Goal: Information Seeking & Learning: Learn about a topic

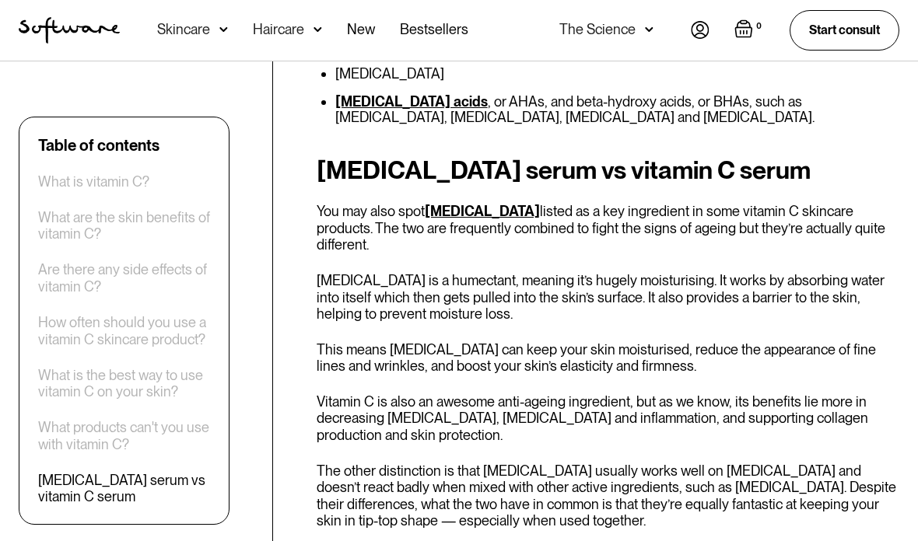
scroll to position [3772, 0]
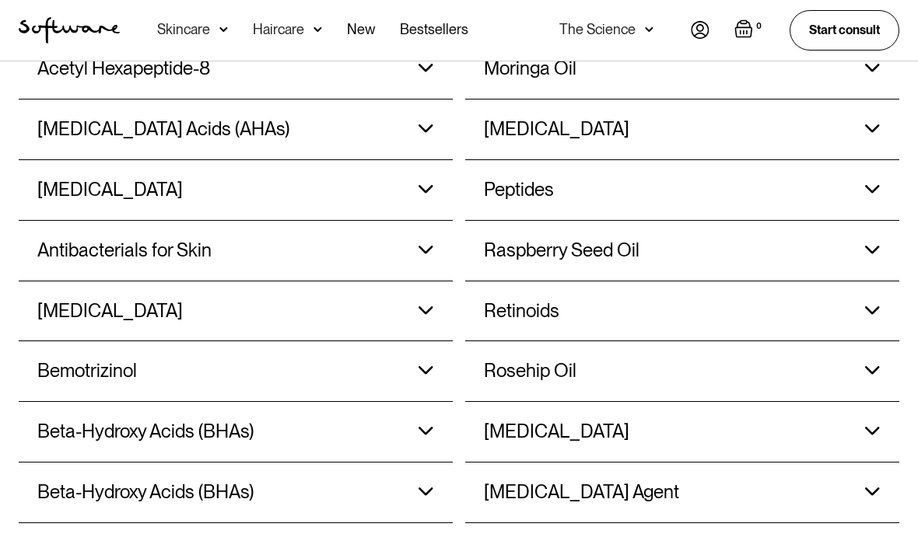
scroll to position [1460, 0]
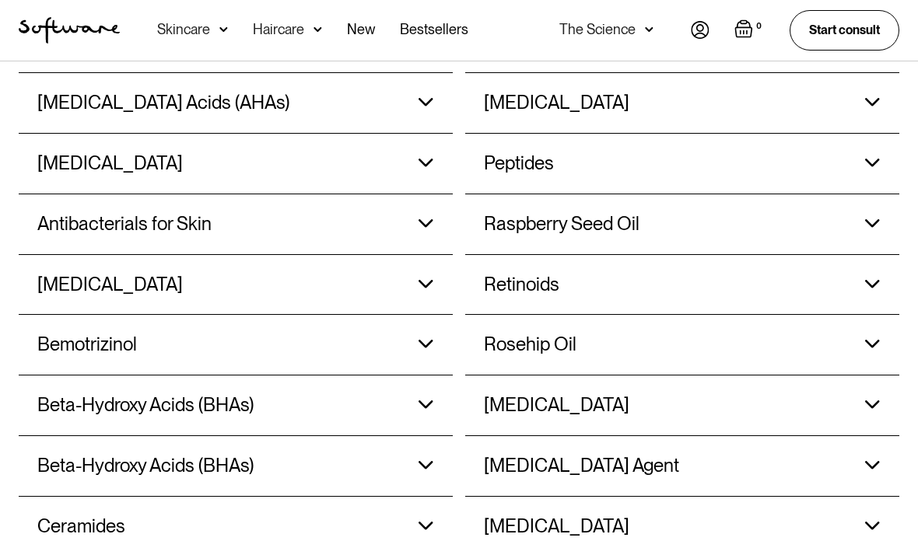
click at [359, 382] on div "Beta-Hydroxy Acids (BHAs) Penetrates the skin’s surface to break down dead skin…" at bounding box center [235, 406] width 397 height 60
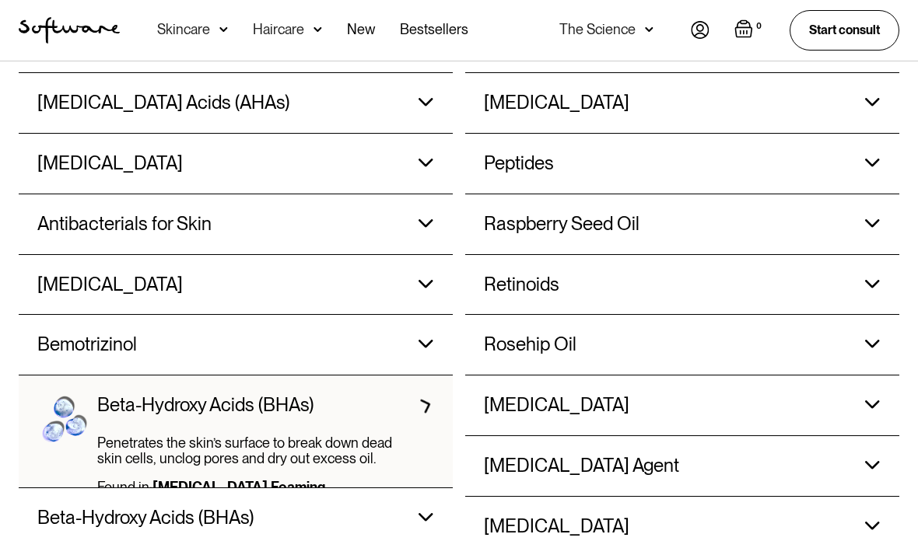
scroll to position [1460, 0]
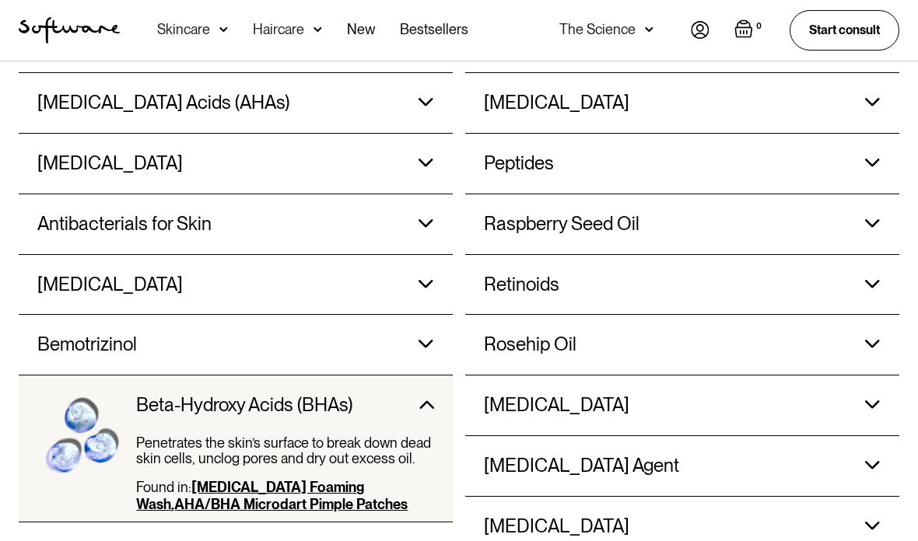
click at [264, 435] on div "Penetrates the skin’s surface to break down dead skin cells, unclog pores and d…" at bounding box center [285, 457] width 298 height 44
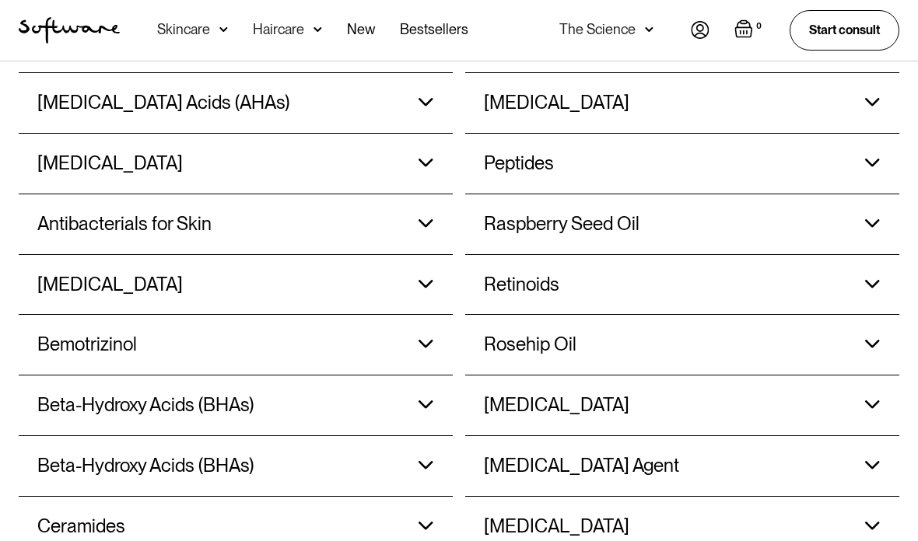
click at [435, 458] on div "Beta-Hydroxy Acids (BHAs) Found in: Salicylic Acid Foaming Wash, AHA/BHA Pimple…" at bounding box center [236, 465] width 434 height 61
click at [421, 461] on img at bounding box center [426, 465] width 16 height 9
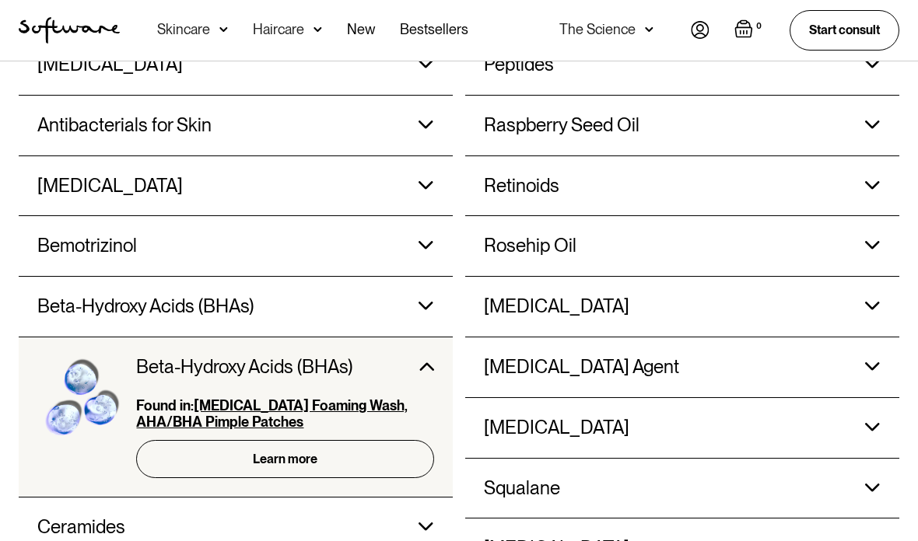
scroll to position [1559, 0]
click at [315, 440] on link "Learn more" at bounding box center [285, 459] width 298 height 38
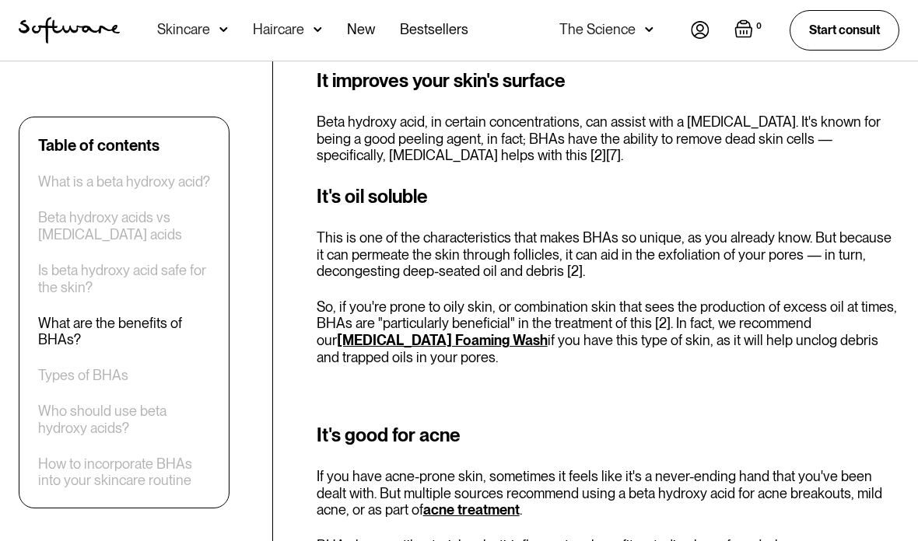
scroll to position [1919, 0]
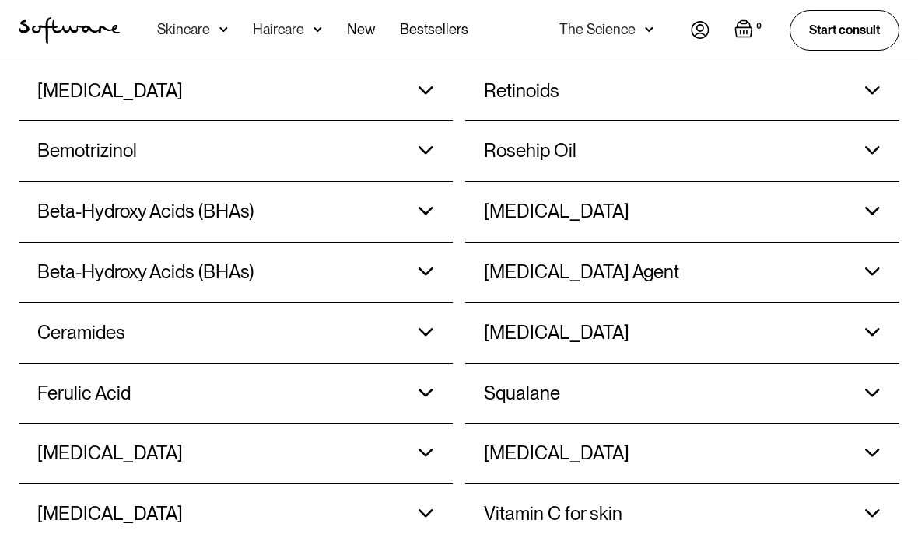
scroll to position [1579, 0]
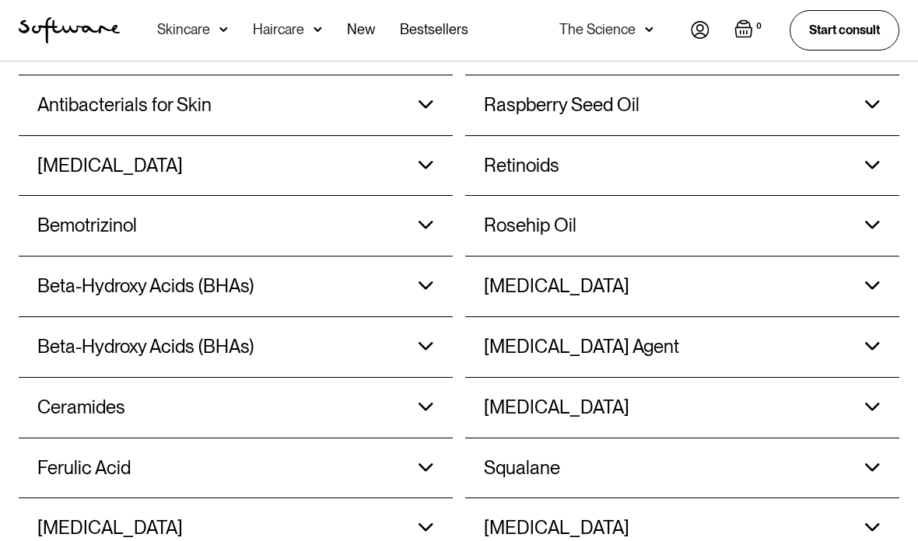
click at [880, 439] on div "Squalane Moisturises, hydrates and provides antioxidant protection to strengthe…" at bounding box center [682, 469] width 397 height 60
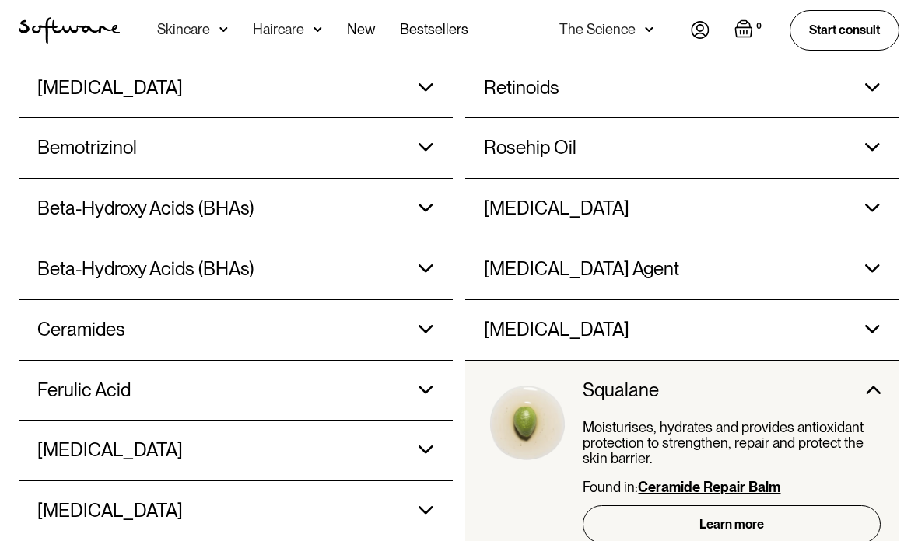
scroll to position [1685, 0]
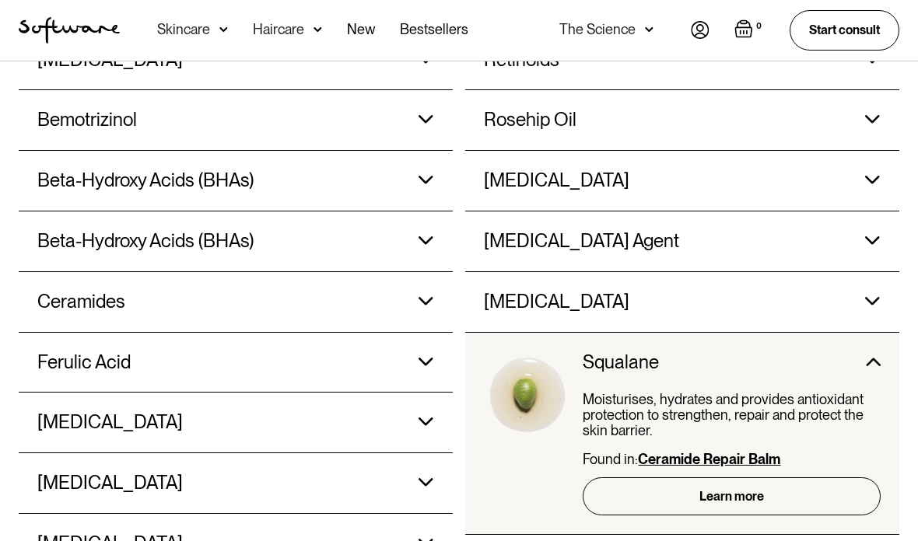
click at [788, 477] on link "Learn more" at bounding box center [731, 496] width 298 height 38
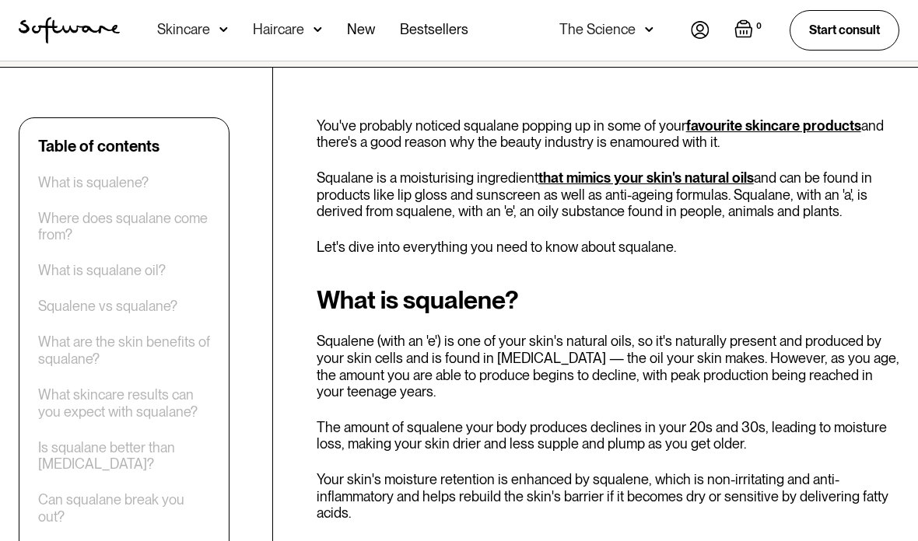
click at [870, 442] on div "What is squalene? Squalene (with an 'e') is one of your skin's natural oils, so…" at bounding box center [608, 499] width 582 height 425
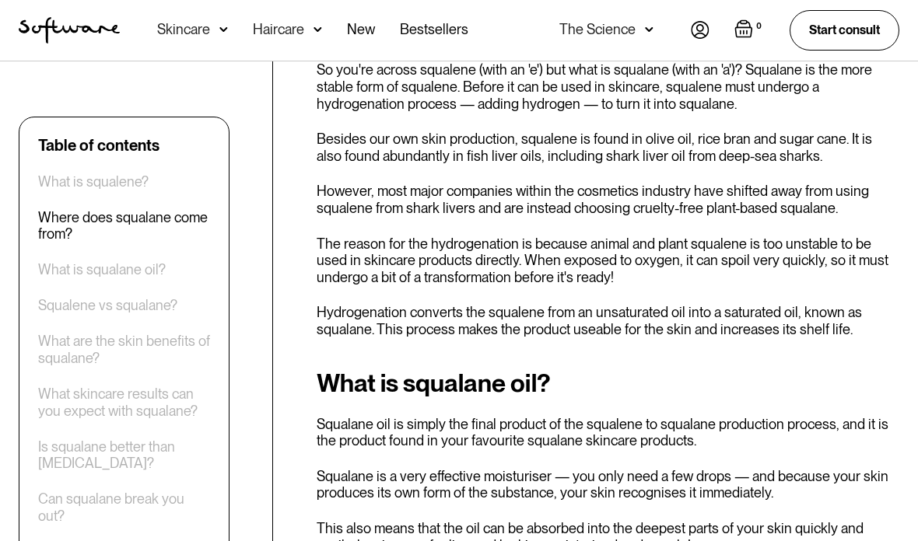
scroll to position [872, 0]
